Goal: Task Accomplishment & Management: Manage account settings

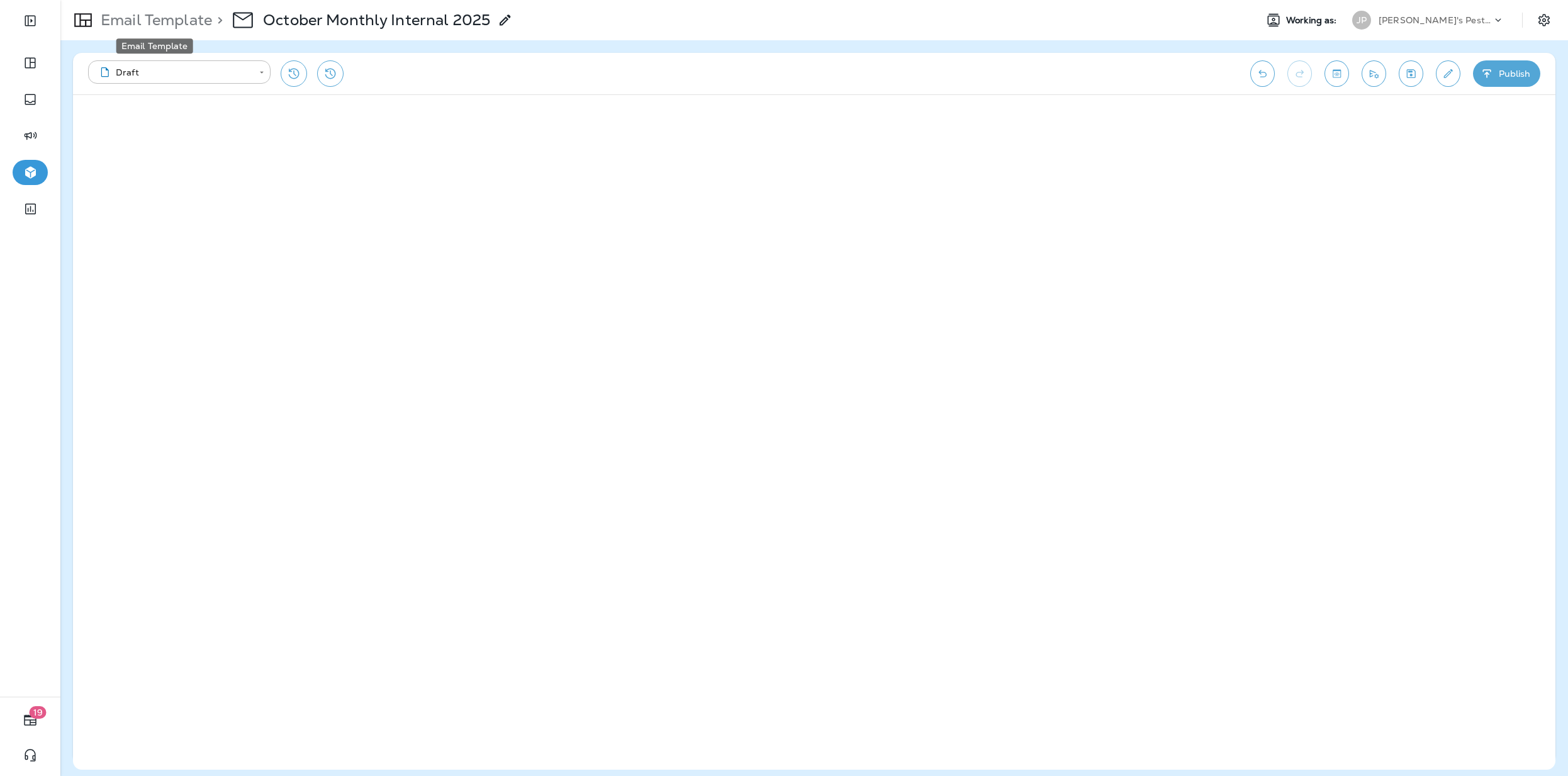
click at [180, 18] on p "Email Template" at bounding box center [154, 20] width 116 height 19
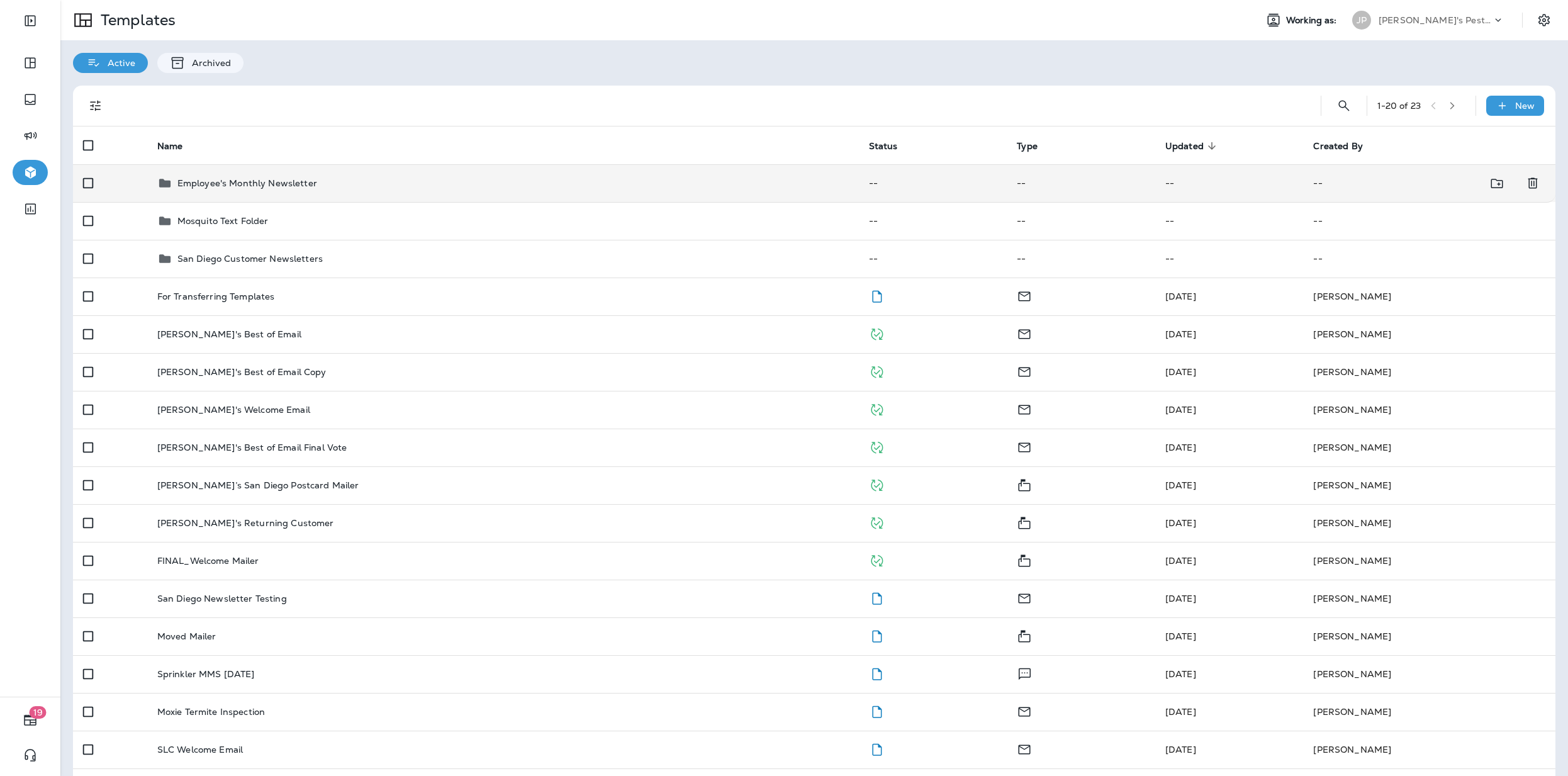
click at [212, 192] on td "Employee's Monthly Newsletter" at bounding box center [503, 183] width 712 height 38
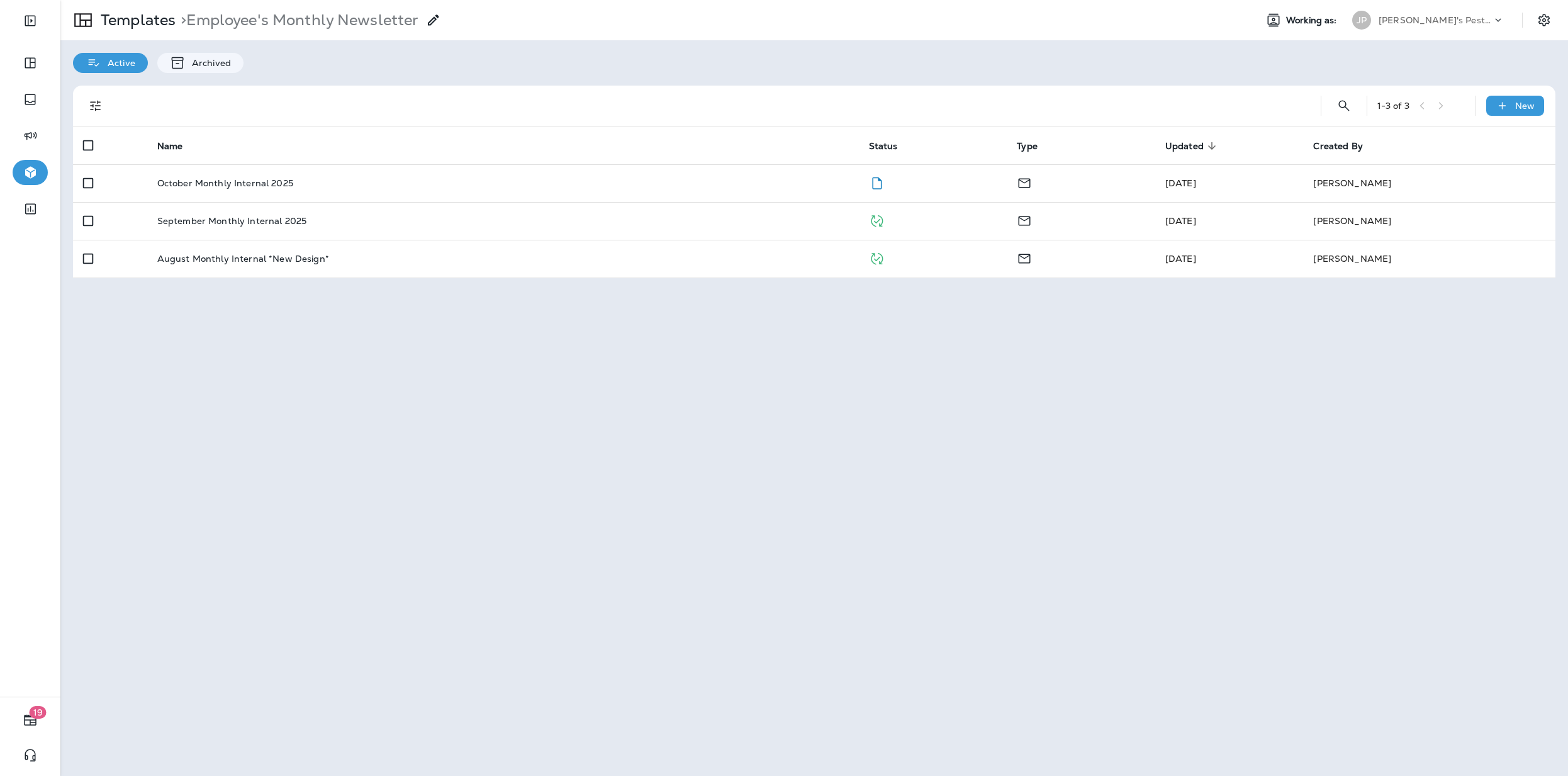
click at [212, 192] on td "October Monthly Internal 2025" at bounding box center [503, 183] width 712 height 38
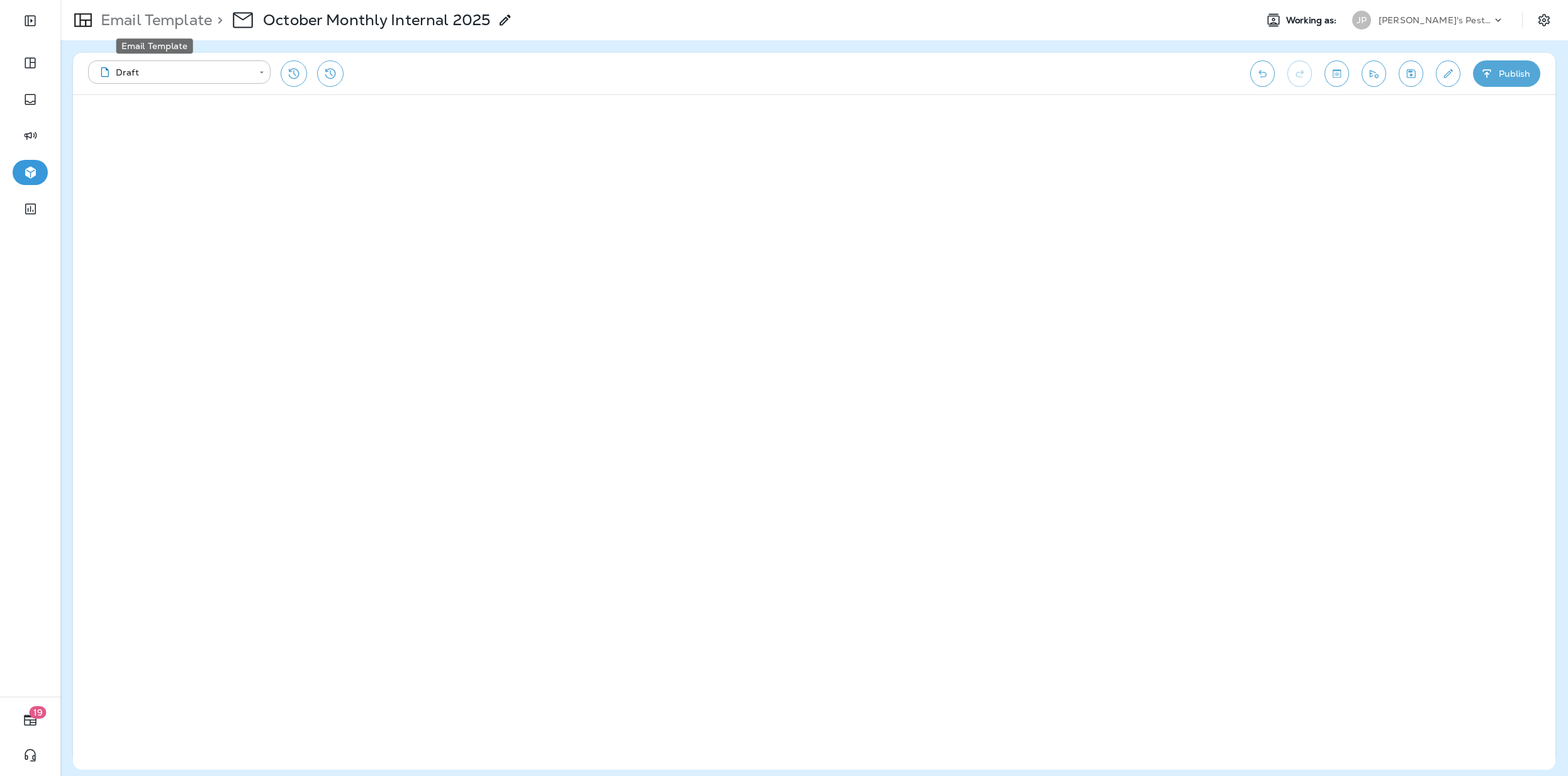
click at [159, 26] on p "Email Template" at bounding box center [154, 20] width 116 height 19
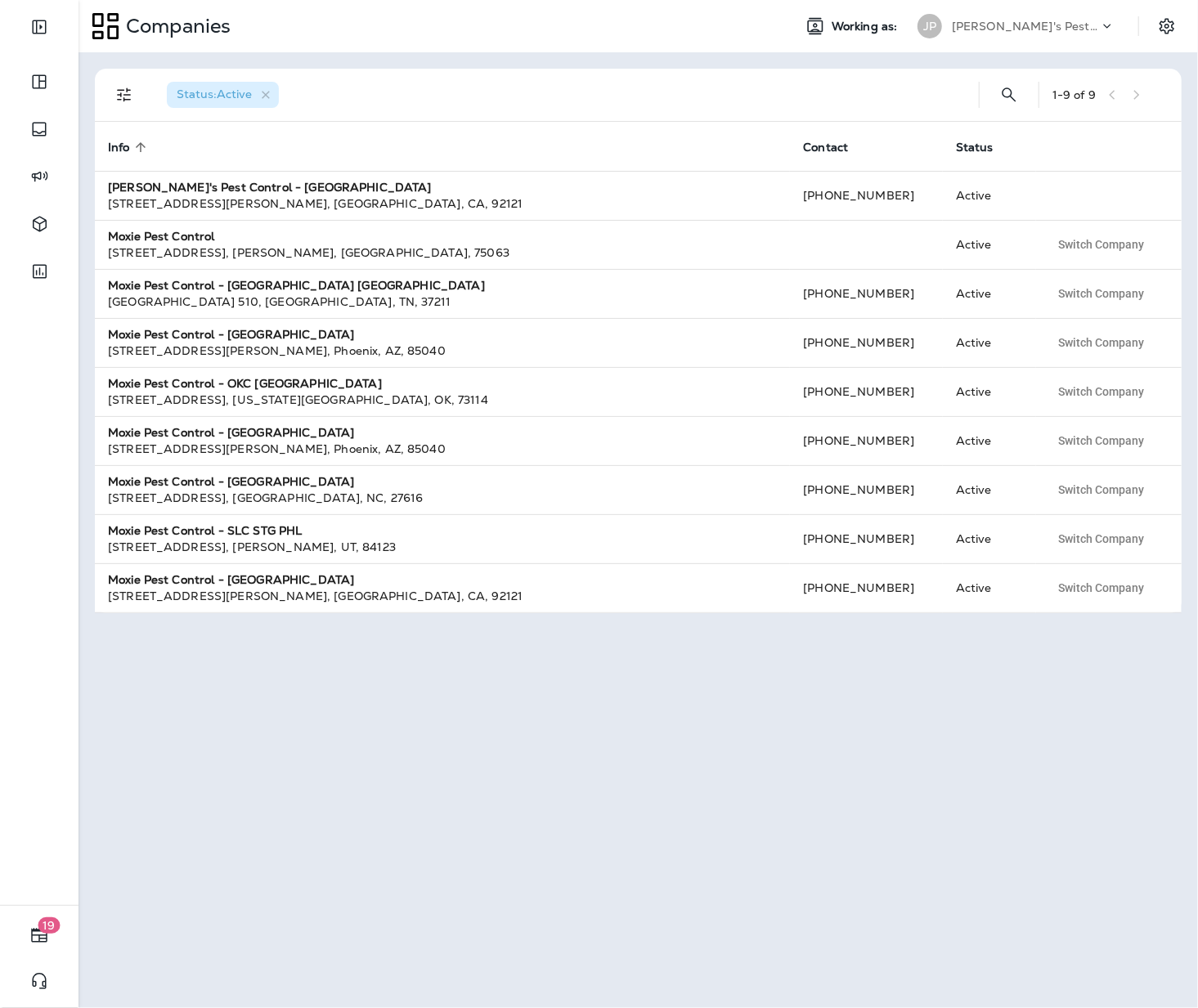
click at [1030, 34] on div "[PERSON_NAME]'s Pest Control - [GEOGRAPHIC_DATA]" at bounding box center [1025, 27] width 147 height 25
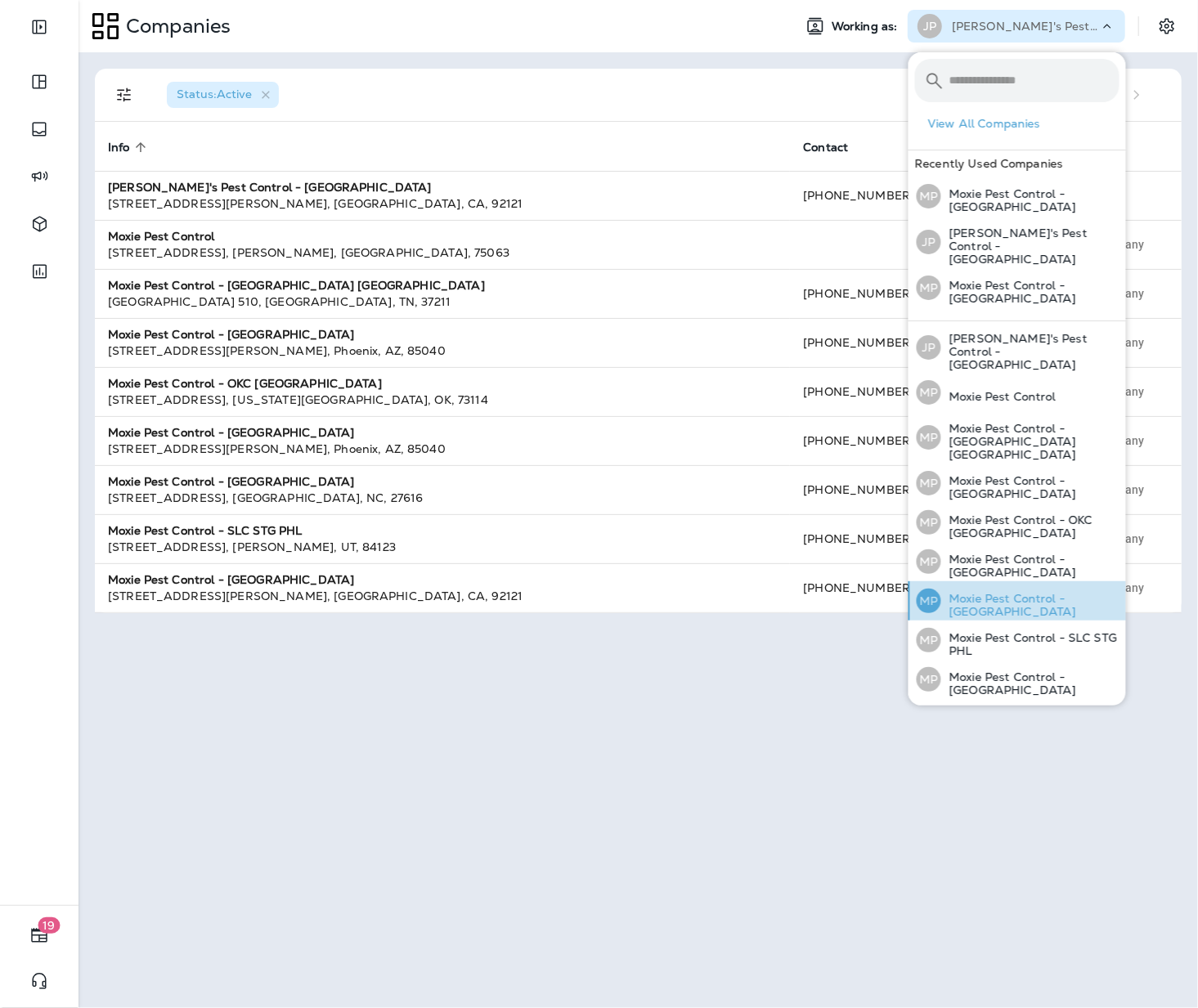
click at [1043, 592] on p "Moxie Pest Control - [GEOGRAPHIC_DATA]" at bounding box center [1030, 604] width 178 height 26
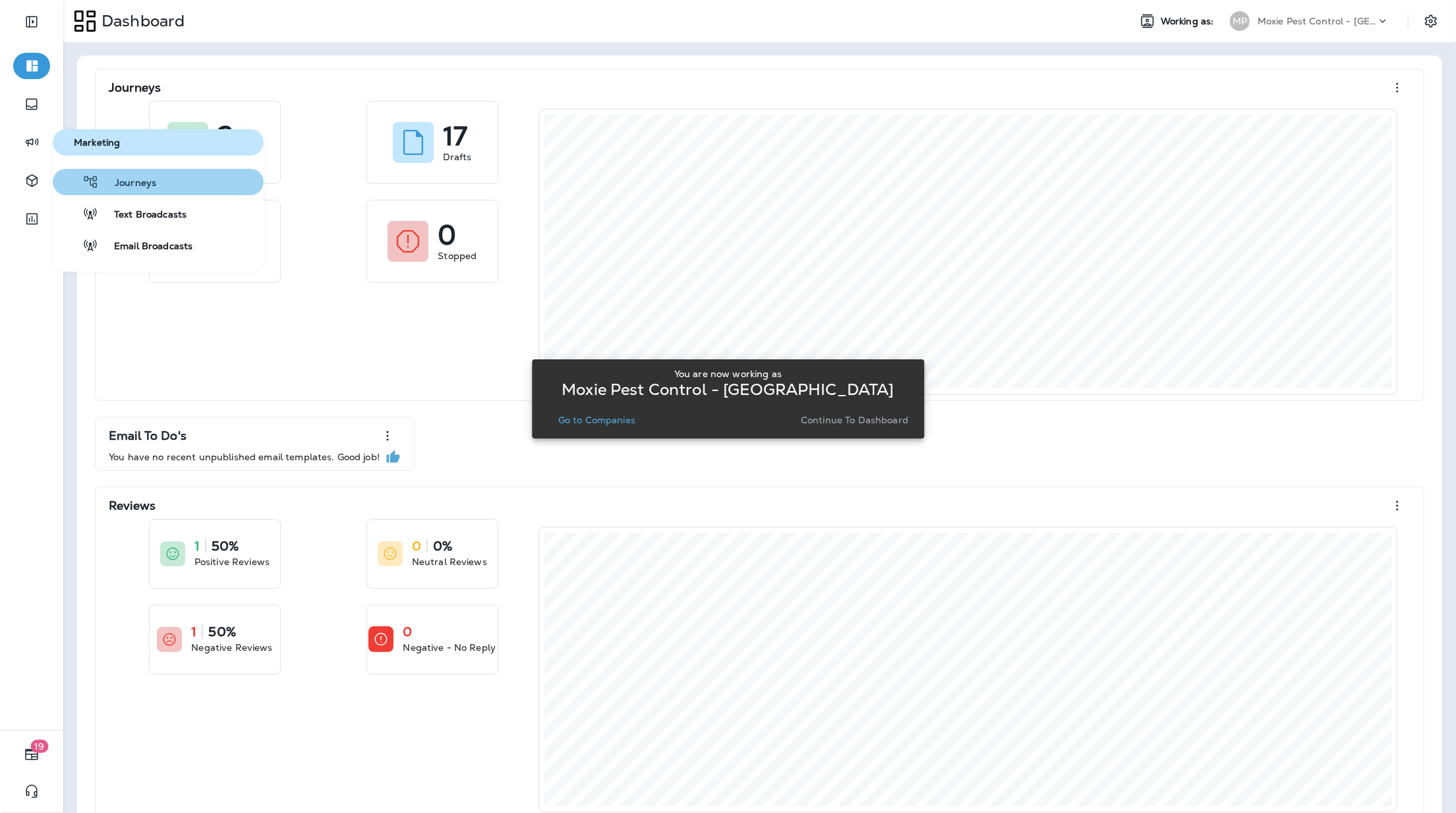
click at [200, 190] on button "Journeys" at bounding box center [158, 182] width 211 height 26
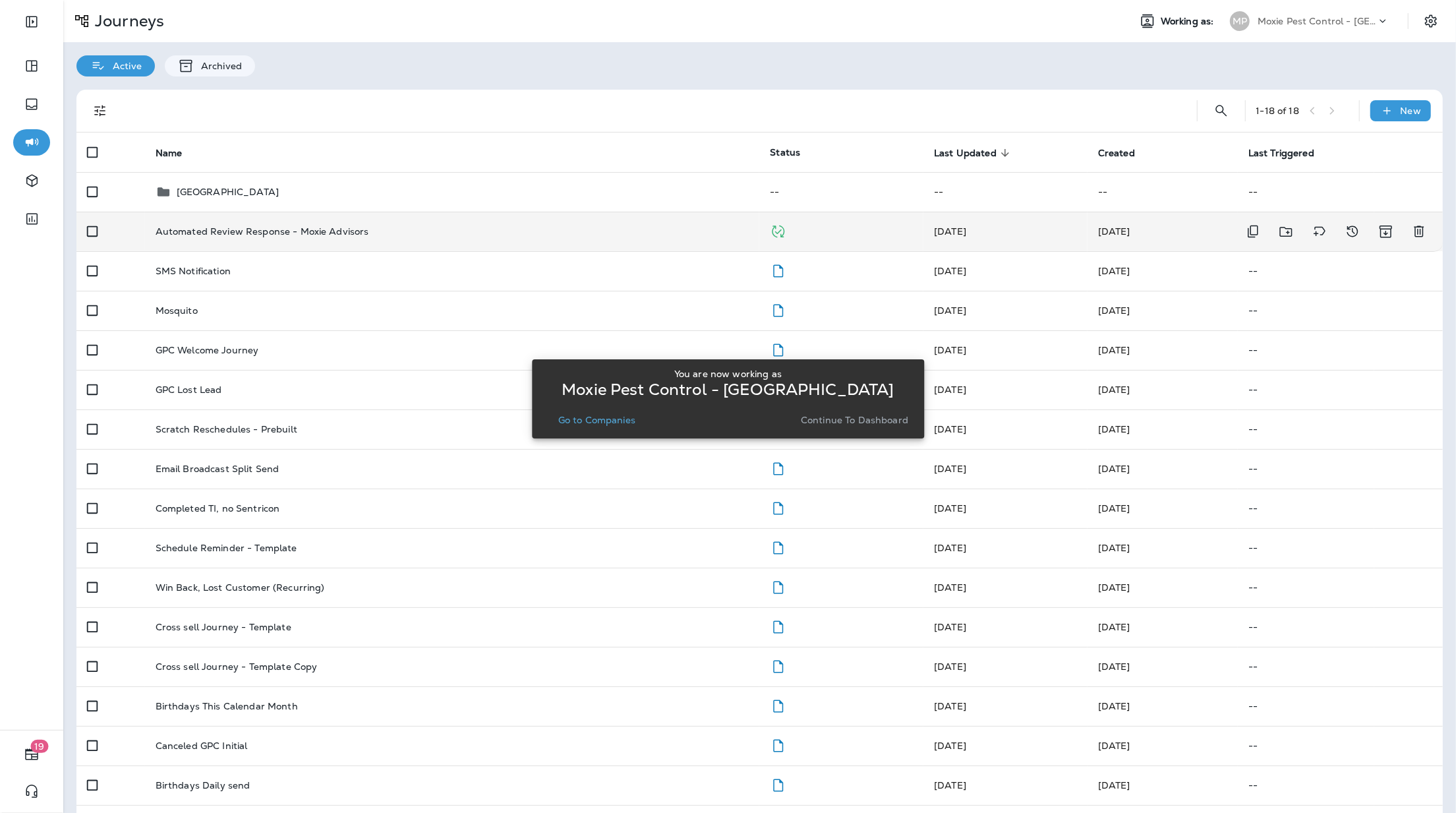
click at [342, 243] on td "Automated Review Response - Moxie Advisors" at bounding box center [452, 231] width 615 height 40
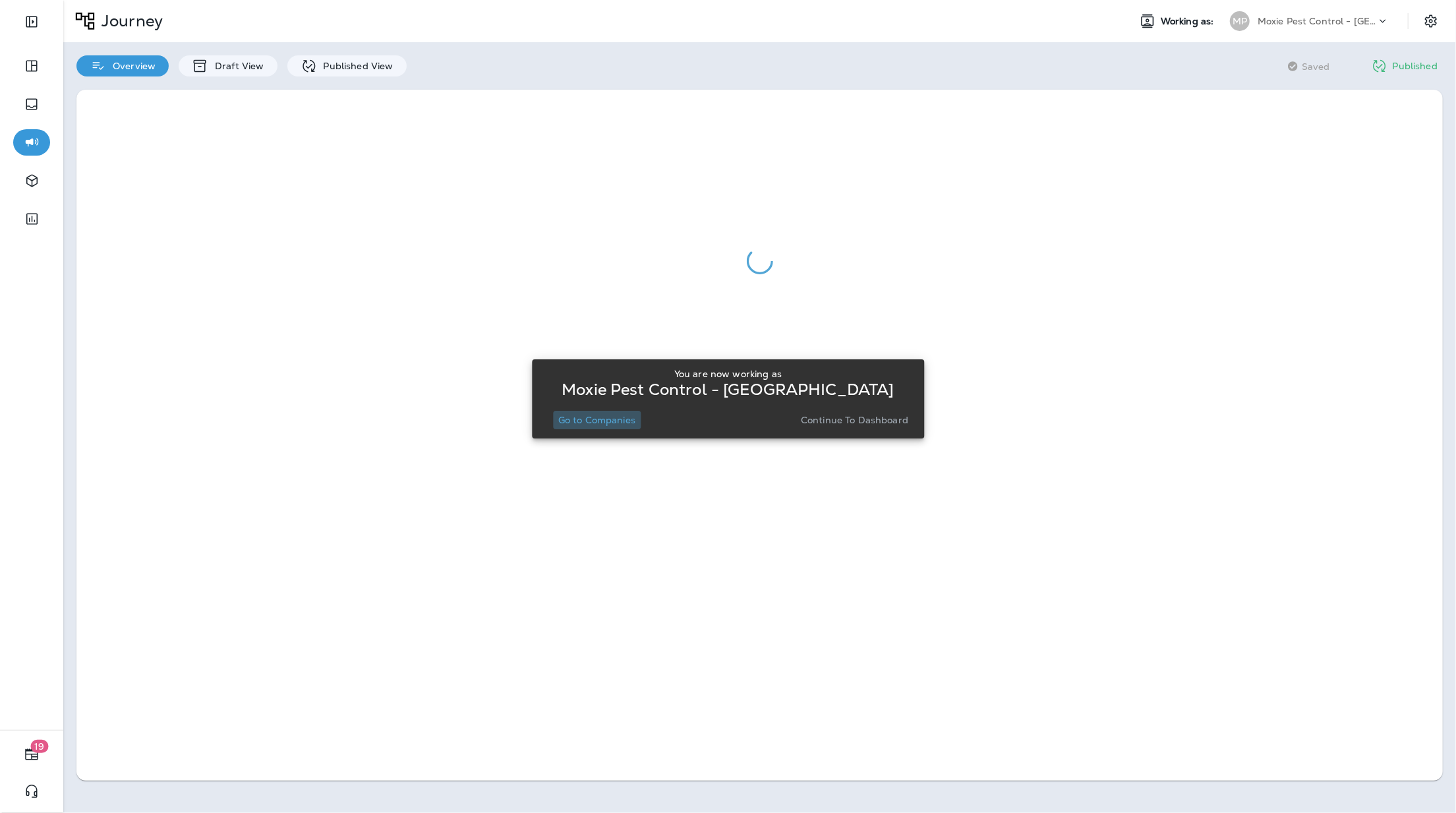
click at [583, 421] on p "Go to Companies" at bounding box center [596, 420] width 77 height 11
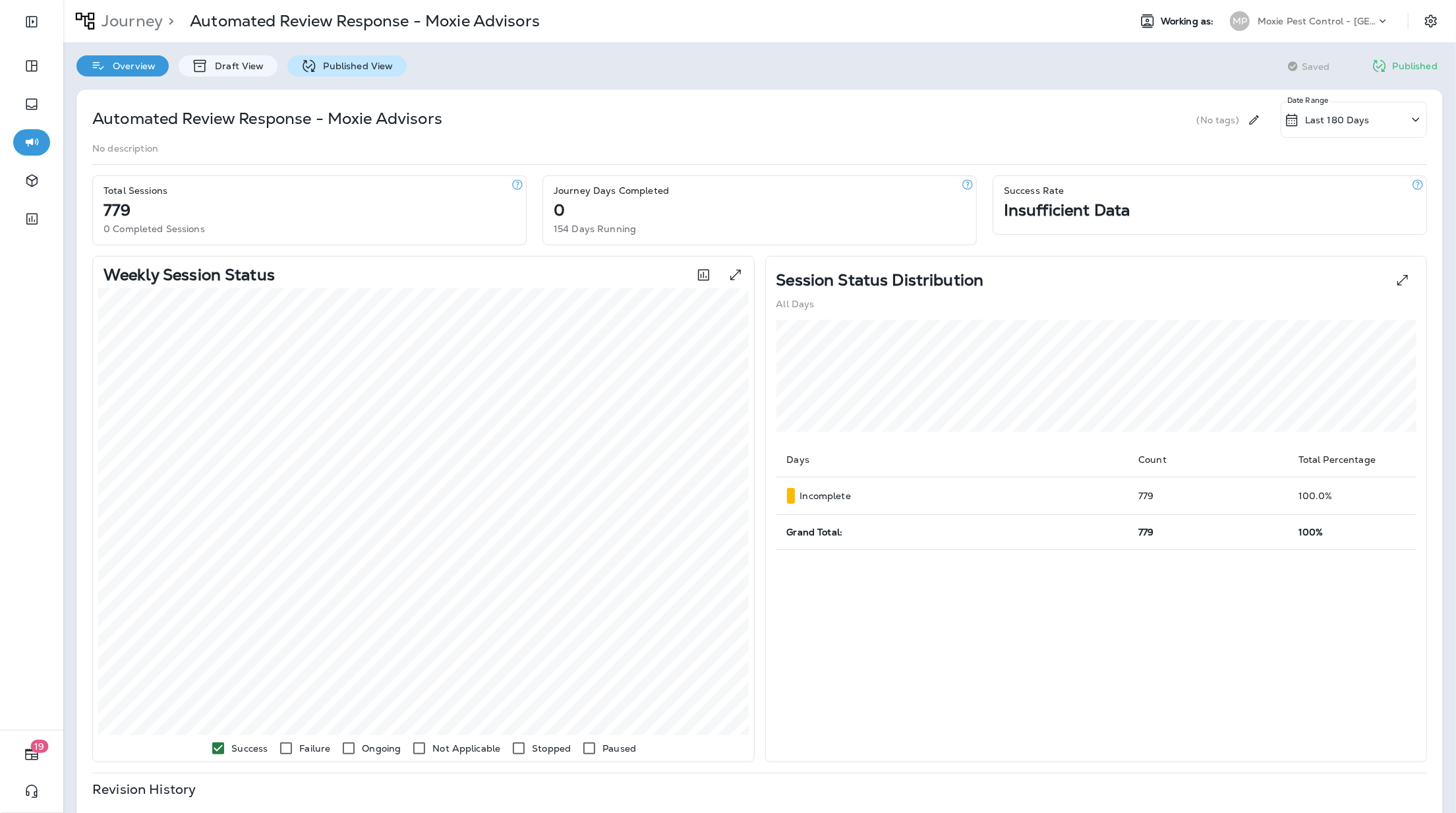
click at [328, 68] on p "Published View" at bounding box center [355, 66] width 76 height 11
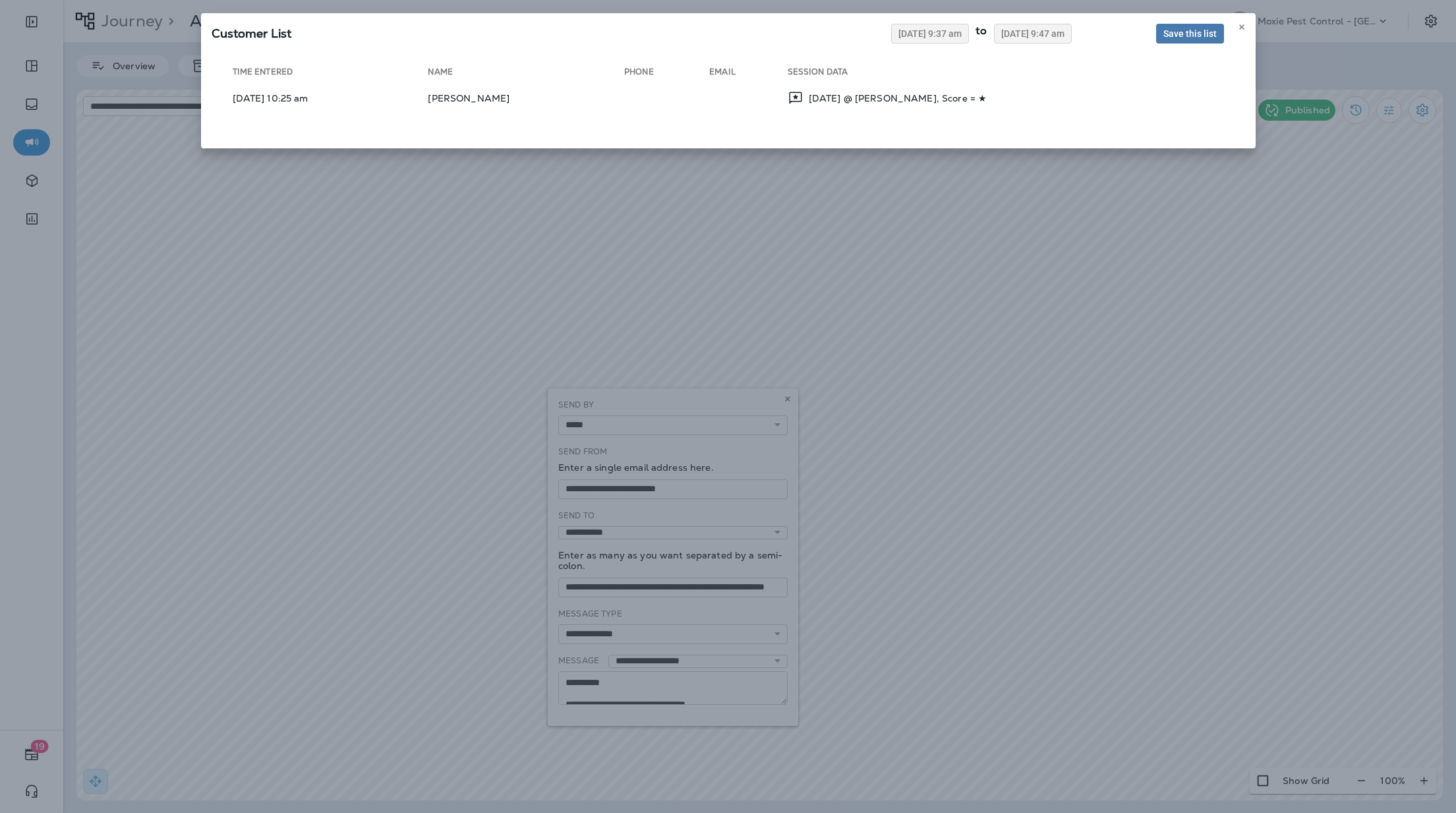
select select "*****"
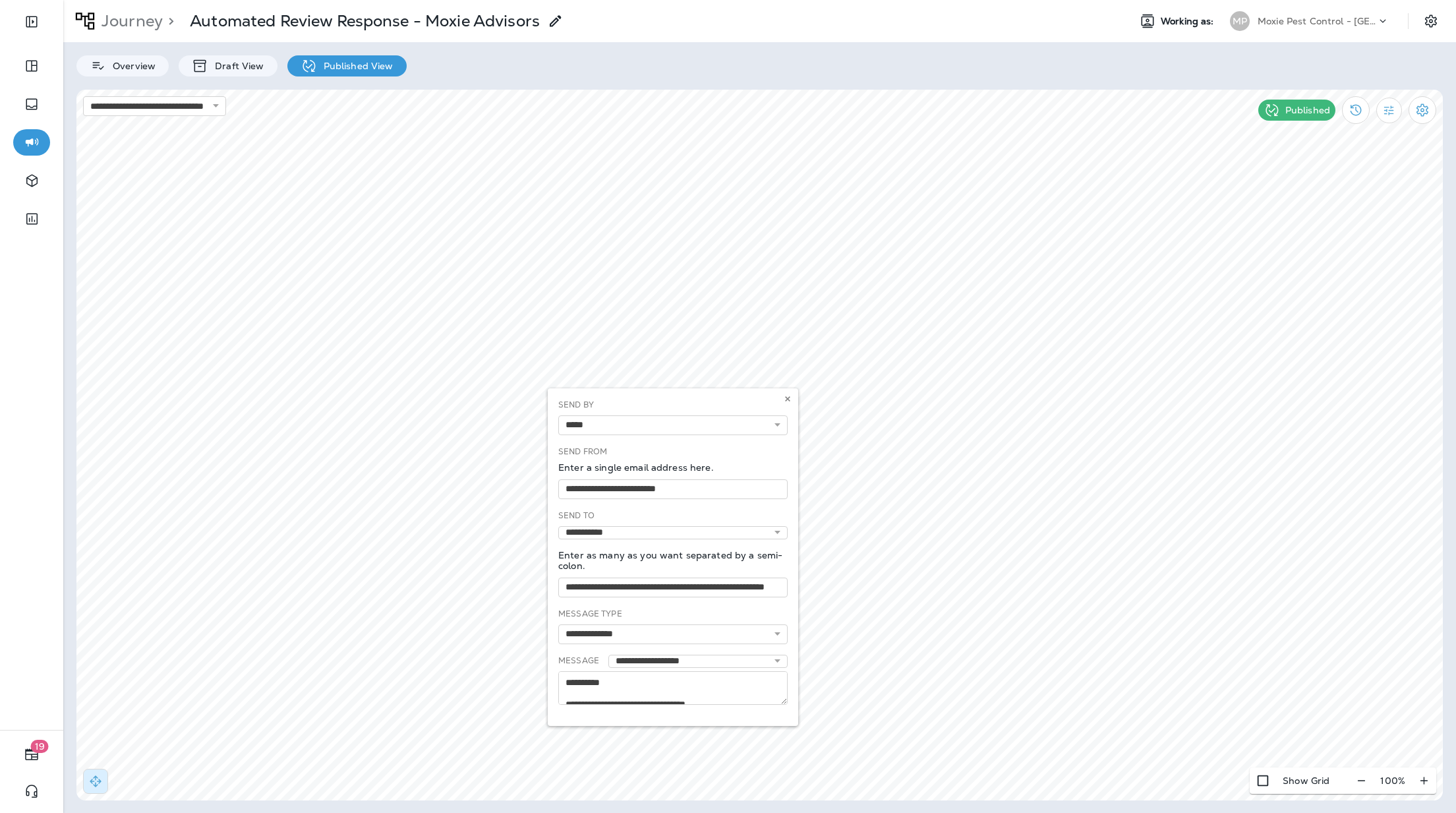
select select "*****"
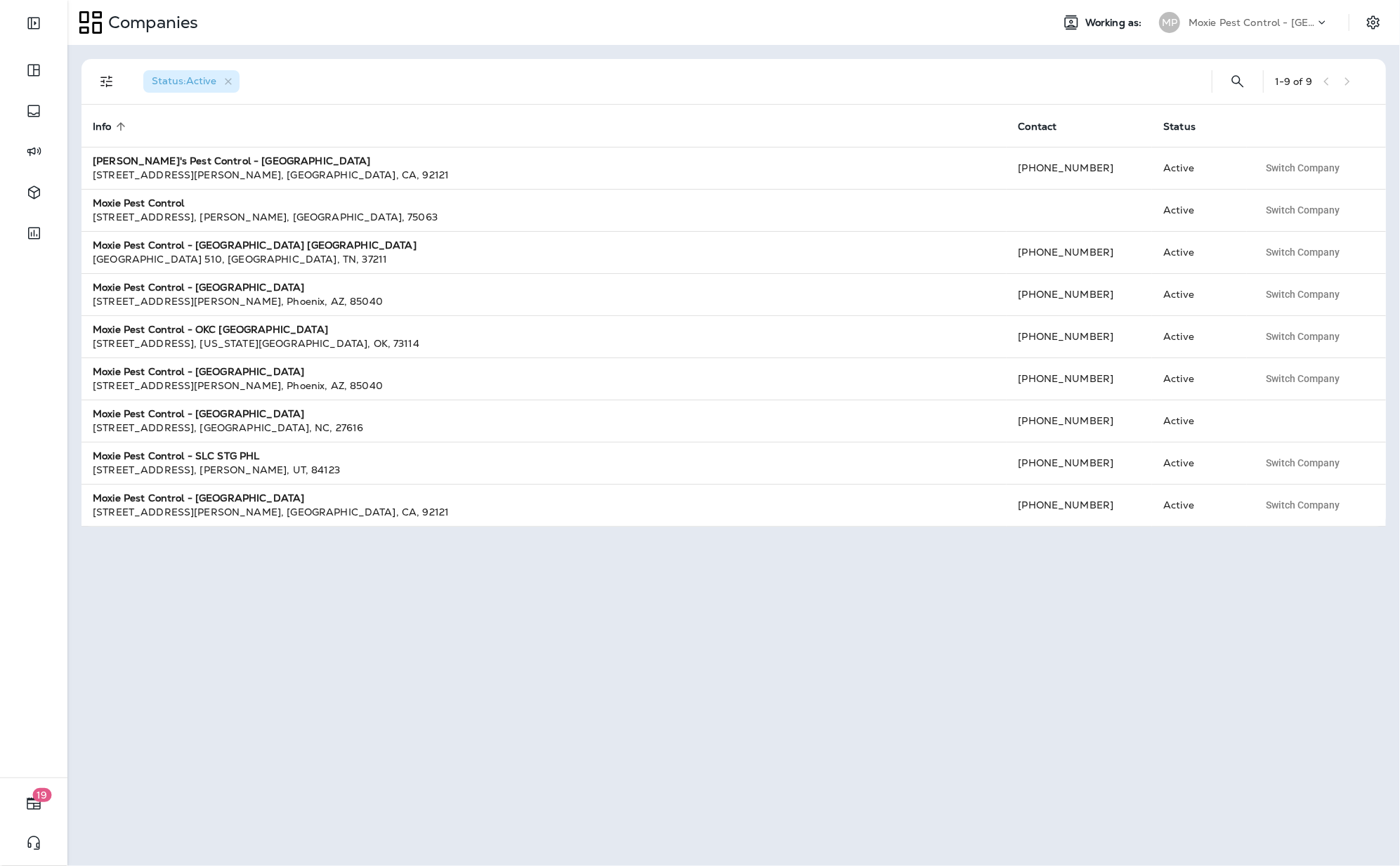
click at [1255, 14] on div "Moxie Pest Control - [GEOGRAPHIC_DATA]" at bounding box center [1251, 23] width 126 height 21
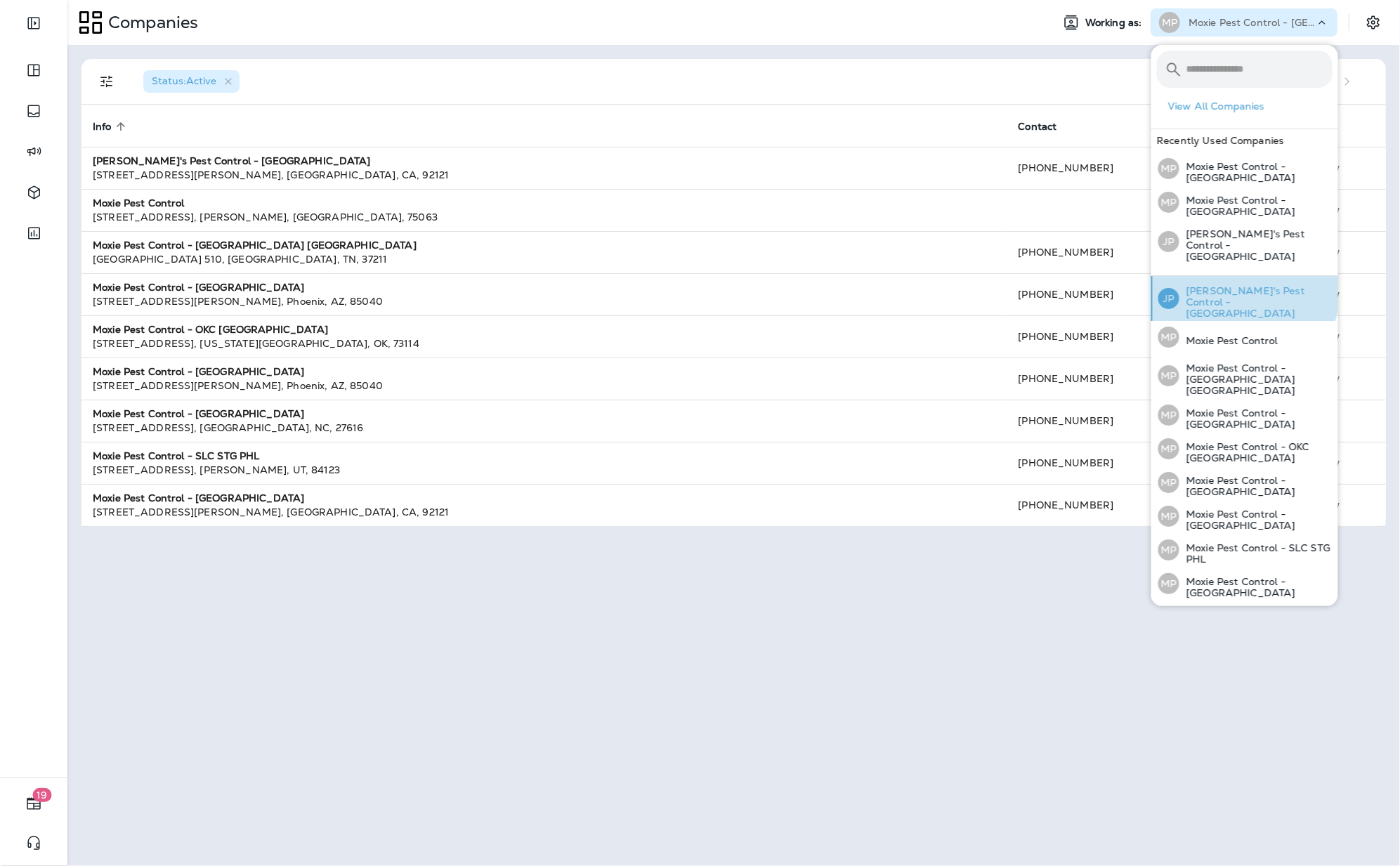
click at [1240, 285] on p "[PERSON_NAME]'s Pest Control - [GEOGRAPHIC_DATA]" at bounding box center [1256, 301] width 153 height 34
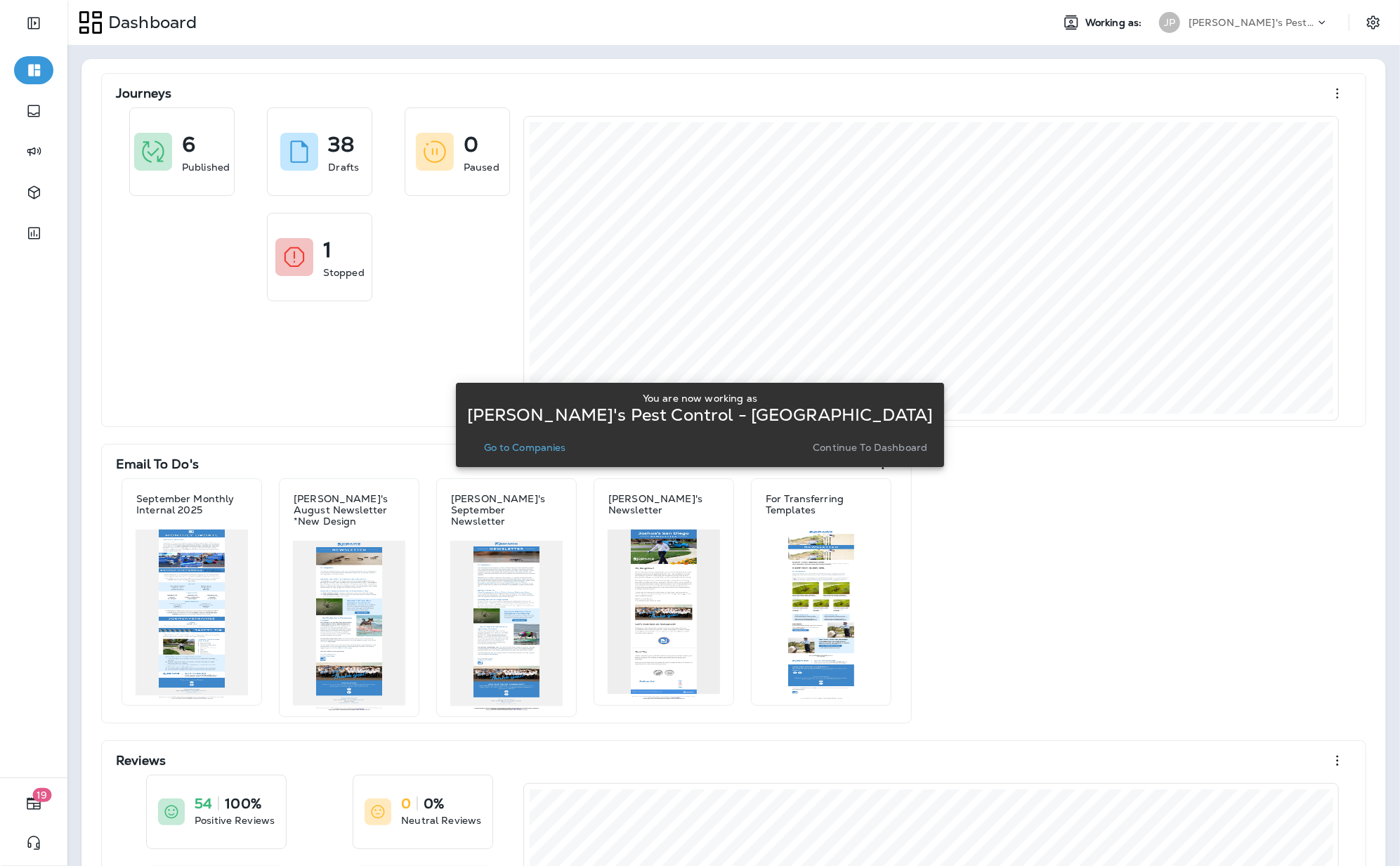
click at [537, 450] on p "Go to Companies" at bounding box center [525, 448] width 82 height 11
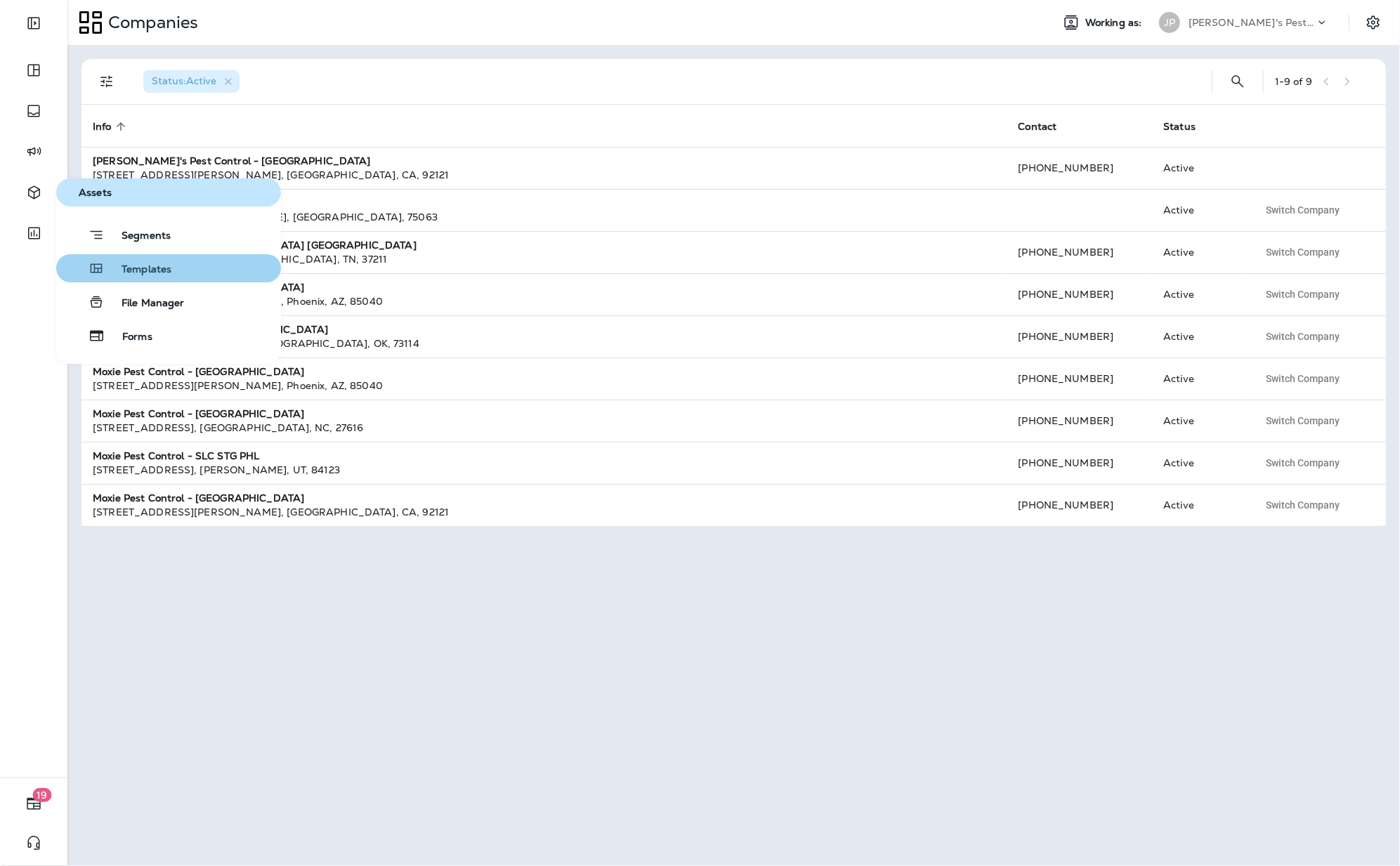
click at [117, 263] on span "Templates" at bounding box center [138, 270] width 66 height 14
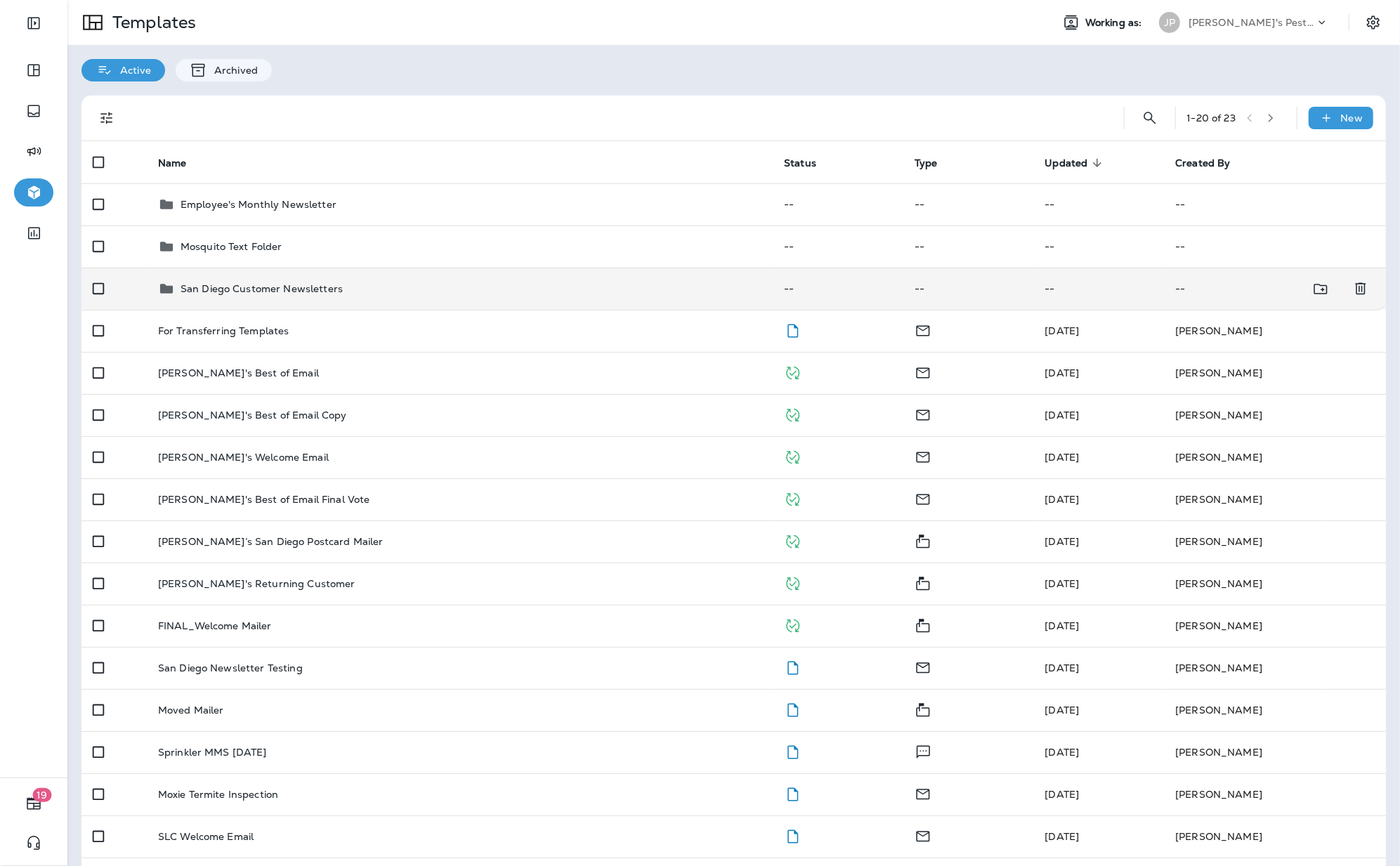
click at [268, 296] on div "San Diego Customer Newsletters" at bounding box center [261, 288] width 162 height 17
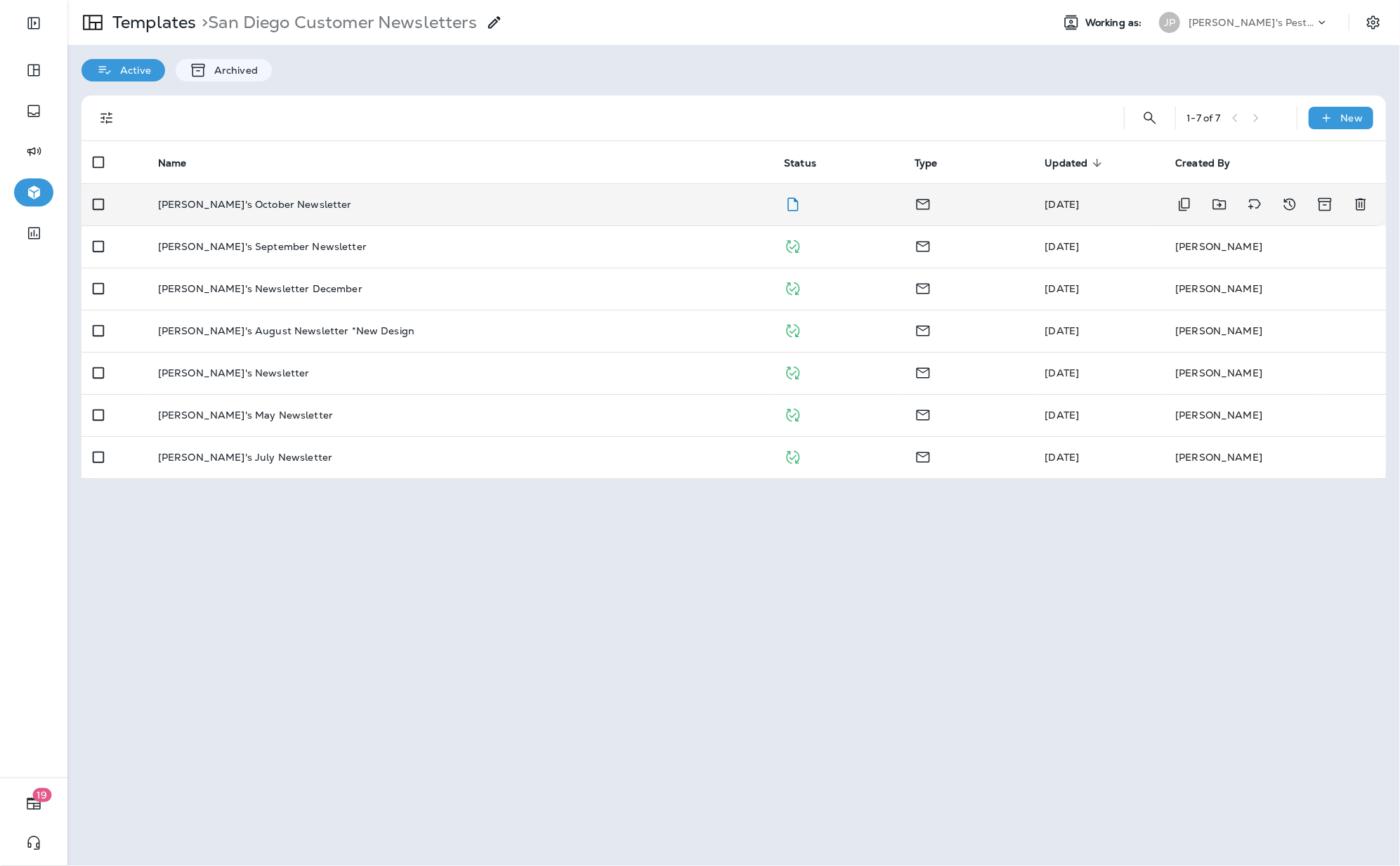
click at [264, 211] on td "[PERSON_NAME]'s October Newsletter" at bounding box center [460, 204] width 626 height 42
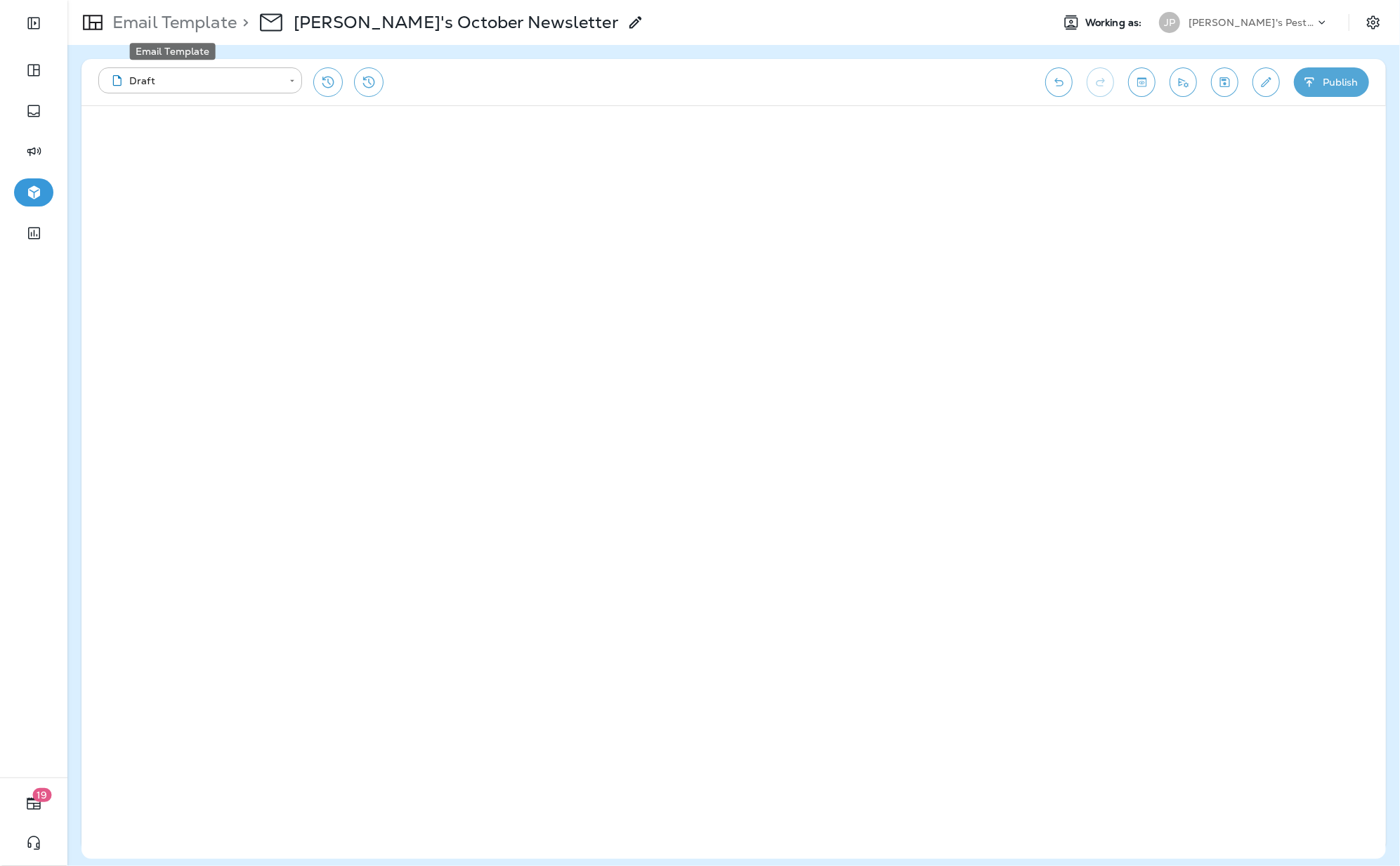
click at [195, 31] on p "Email Template" at bounding box center [172, 23] width 130 height 21
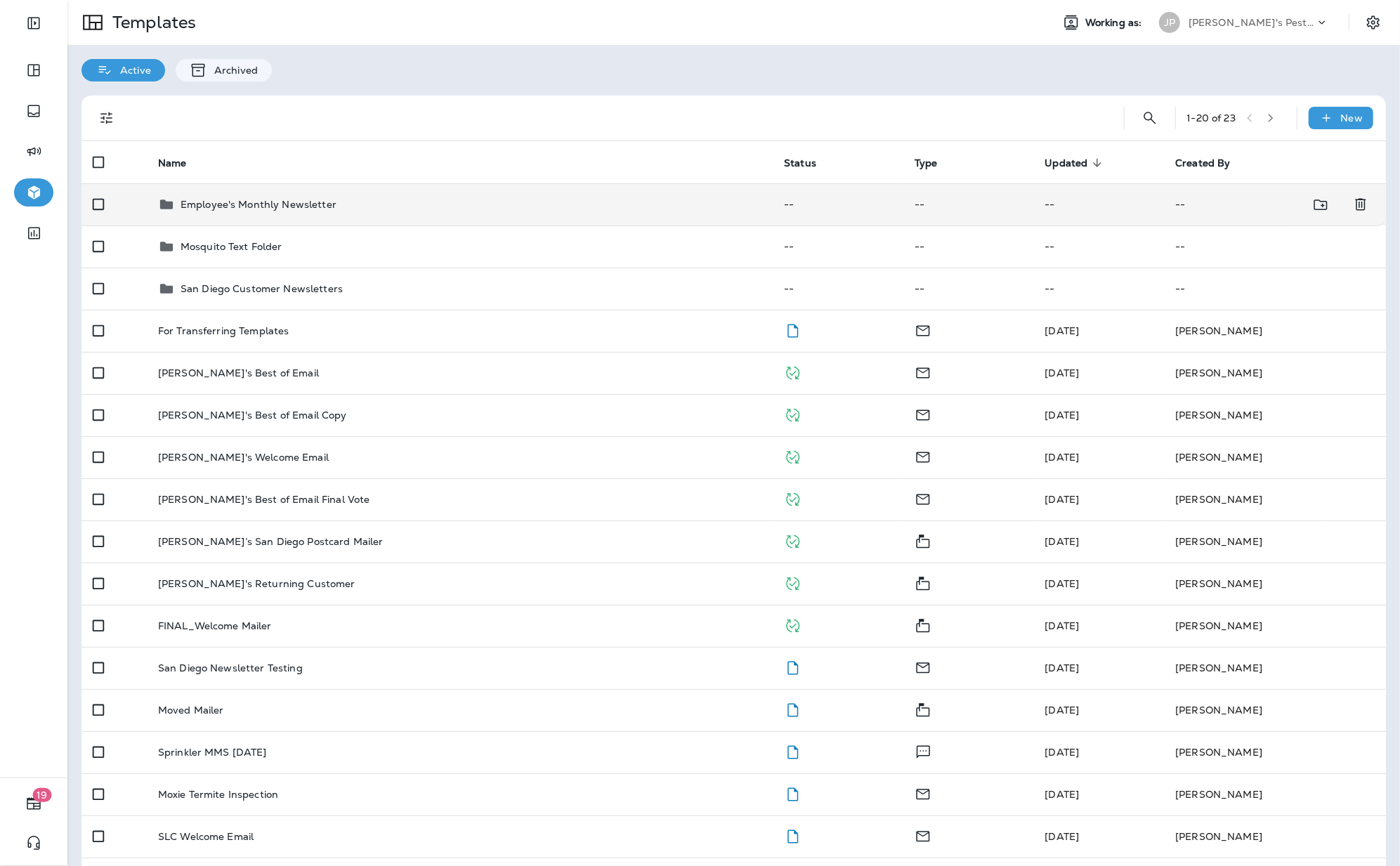
click at [398, 202] on div "Employee's Monthly Newsletter" at bounding box center [459, 204] width 604 height 17
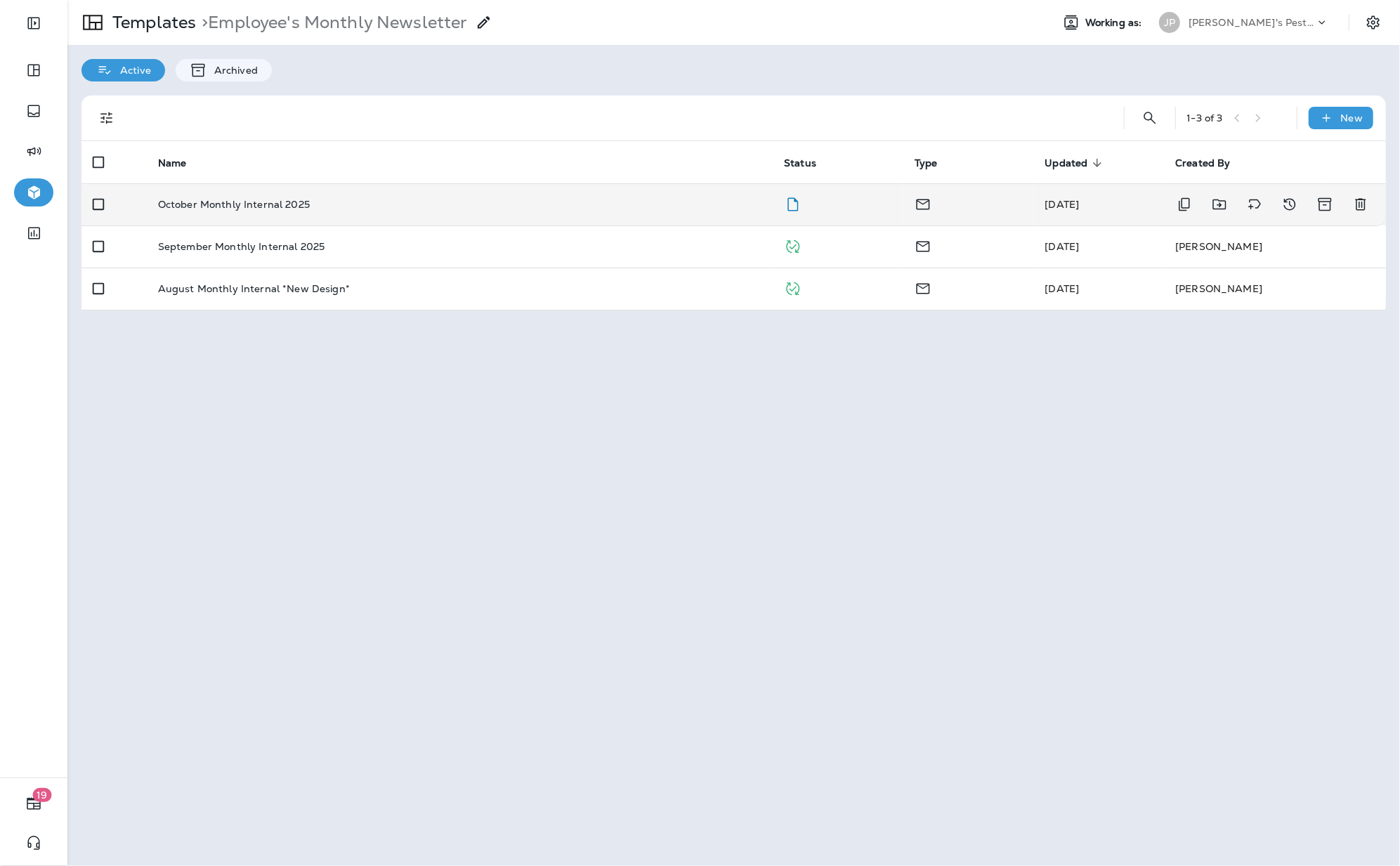
click at [347, 206] on div "October Monthly Internal 2025" at bounding box center [459, 204] width 604 height 11
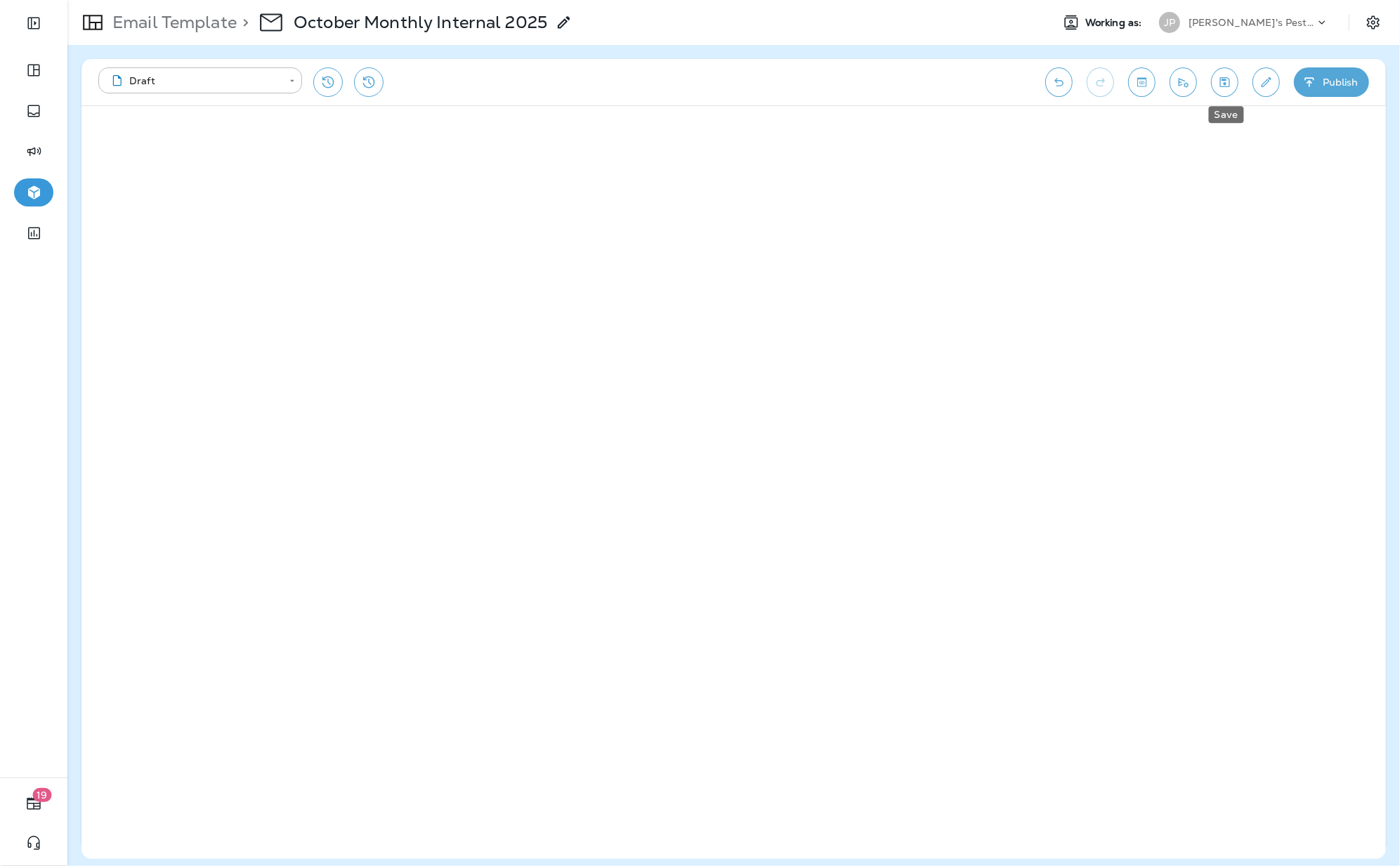
click at [1229, 89] on button "Save" at bounding box center [1225, 81] width 27 height 29
